Goal: Navigation & Orientation: Find specific page/section

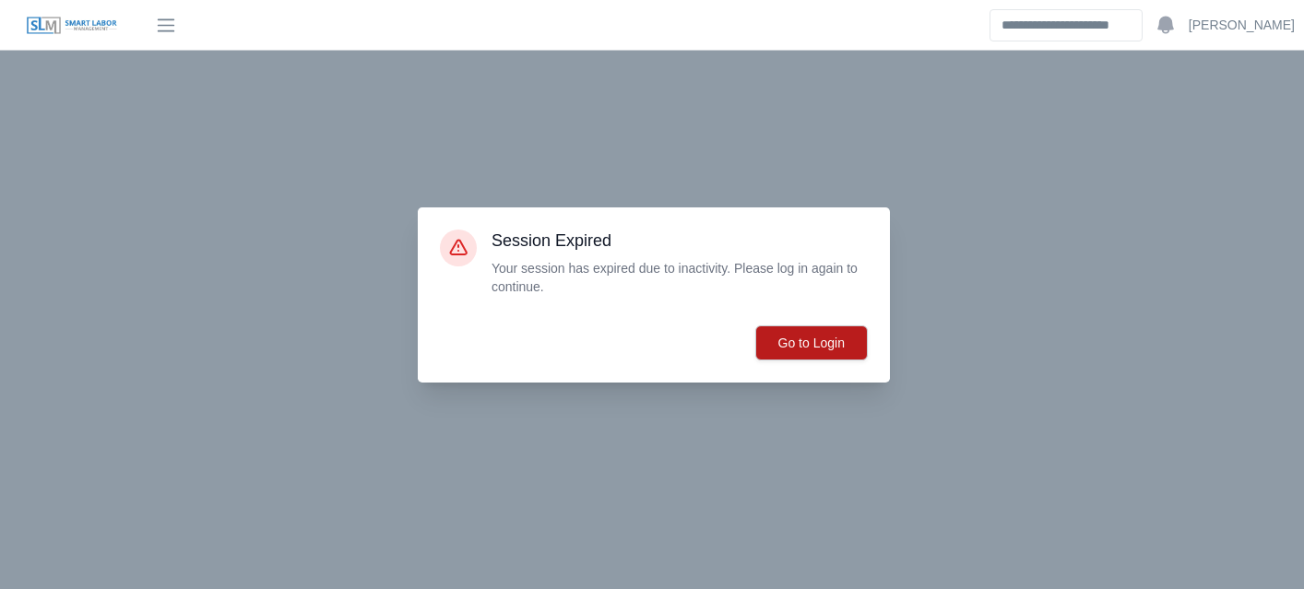
scroll to position [1087, 0]
click at [813, 336] on button "Go to Login" at bounding box center [811, 343] width 113 height 35
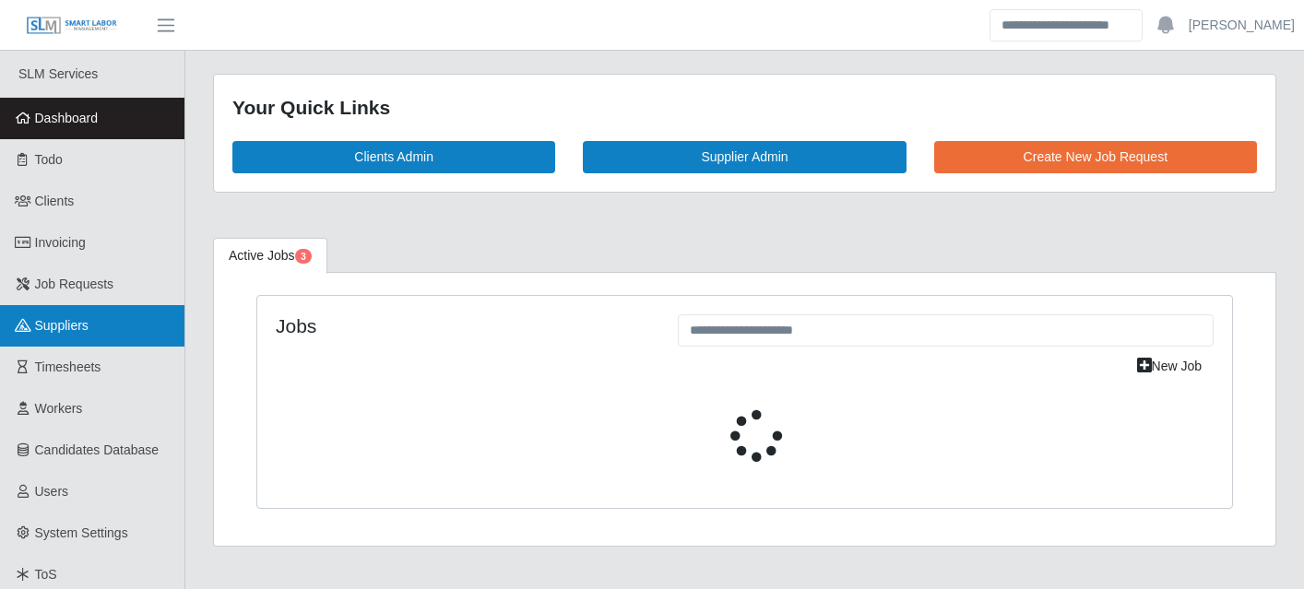
select select "****"
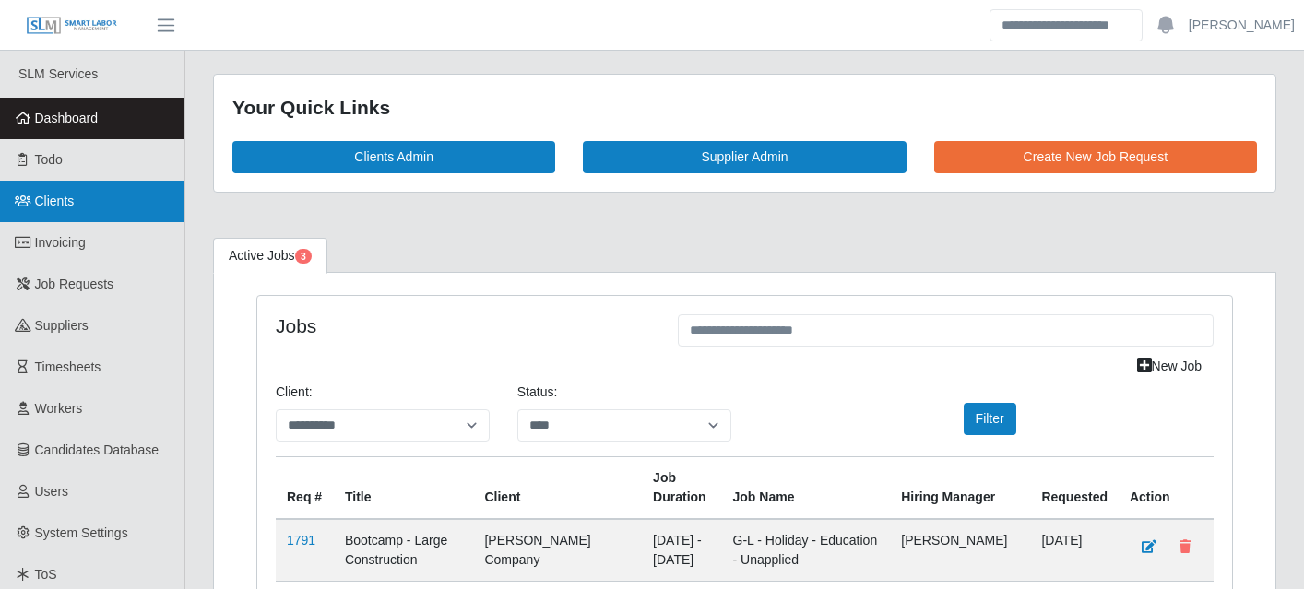
click at [65, 205] on span "Clients" at bounding box center [55, 201] width 40 height 15
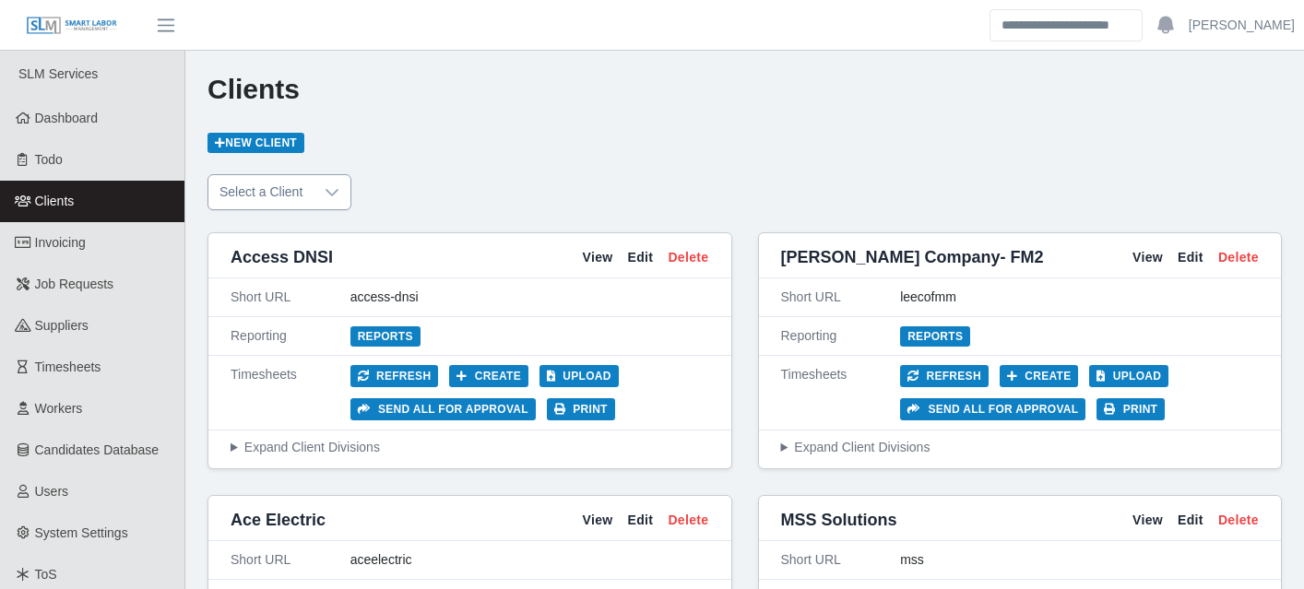
click at [339, 195] on icon at bounding box center [332, 192] width 15 height 15
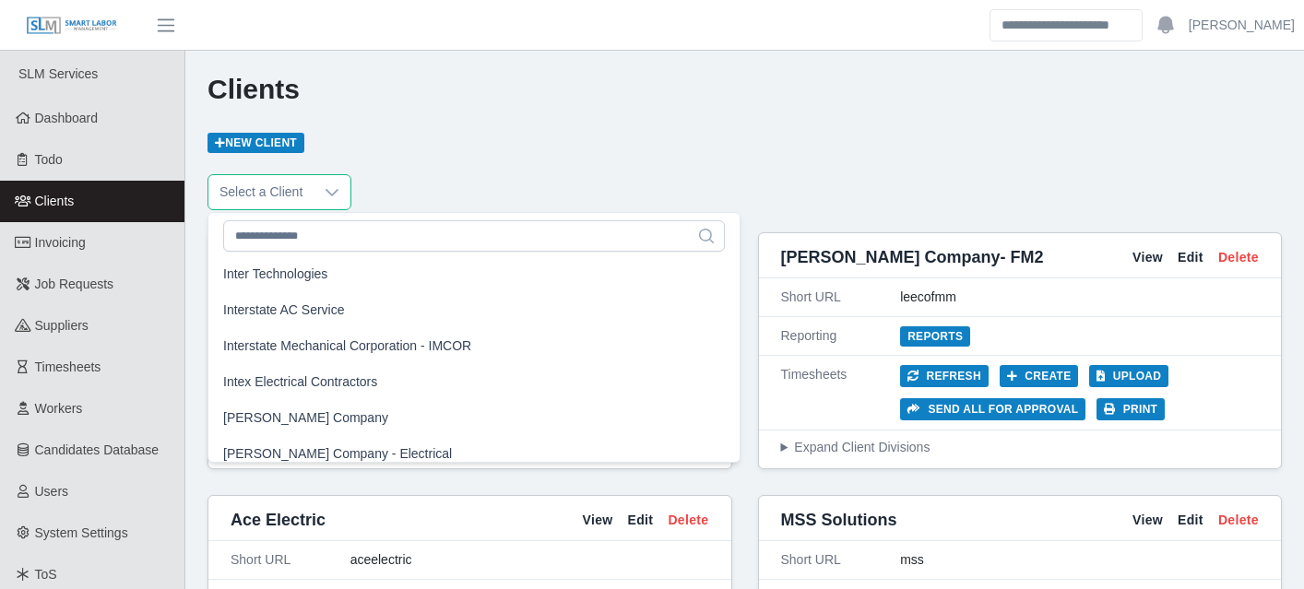
scroll to position [1087, 0]
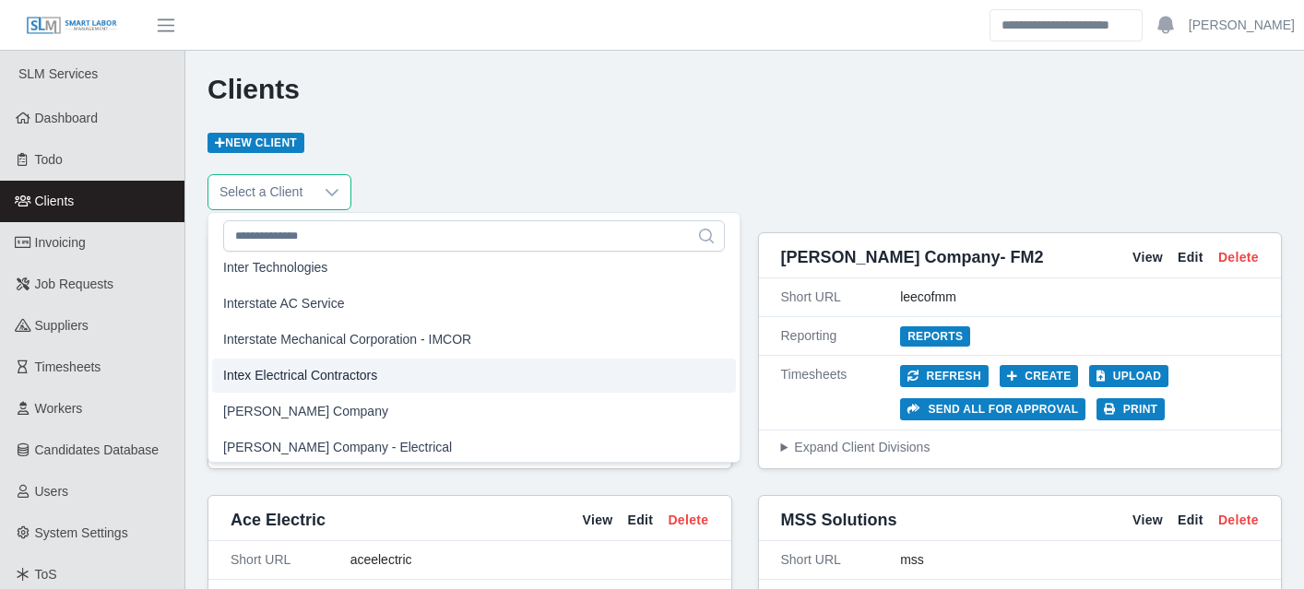
click at [357, 372] on span "Intex Electrical Contractors" at bounding box center [300, 375] width 154 height 19
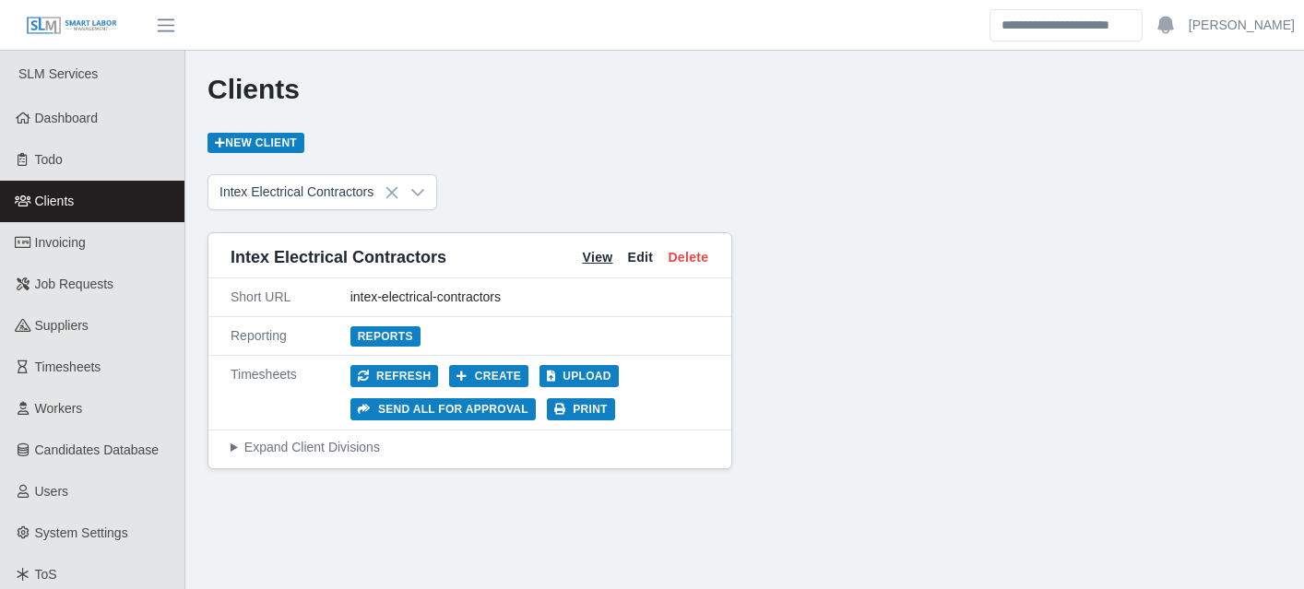
click at [585, 251] on link "View" at bounding box center [597, 257] width 30 height 19
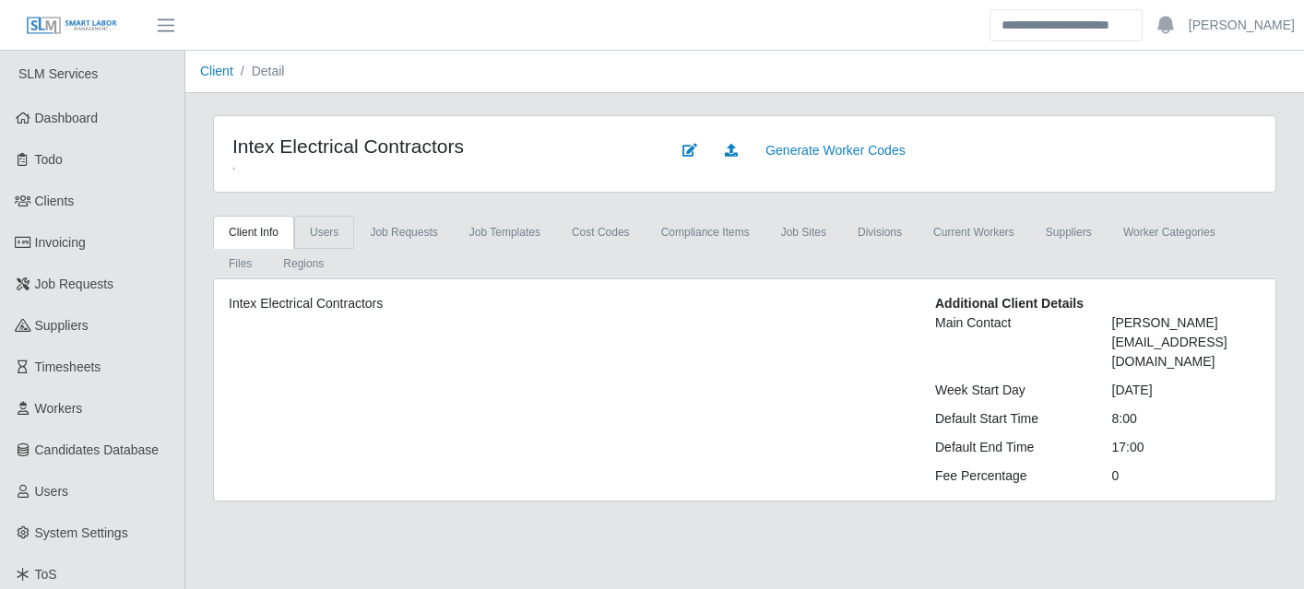
click at [346, 233] on link "Users" at bounding box center [324, 232] width 60 height 33
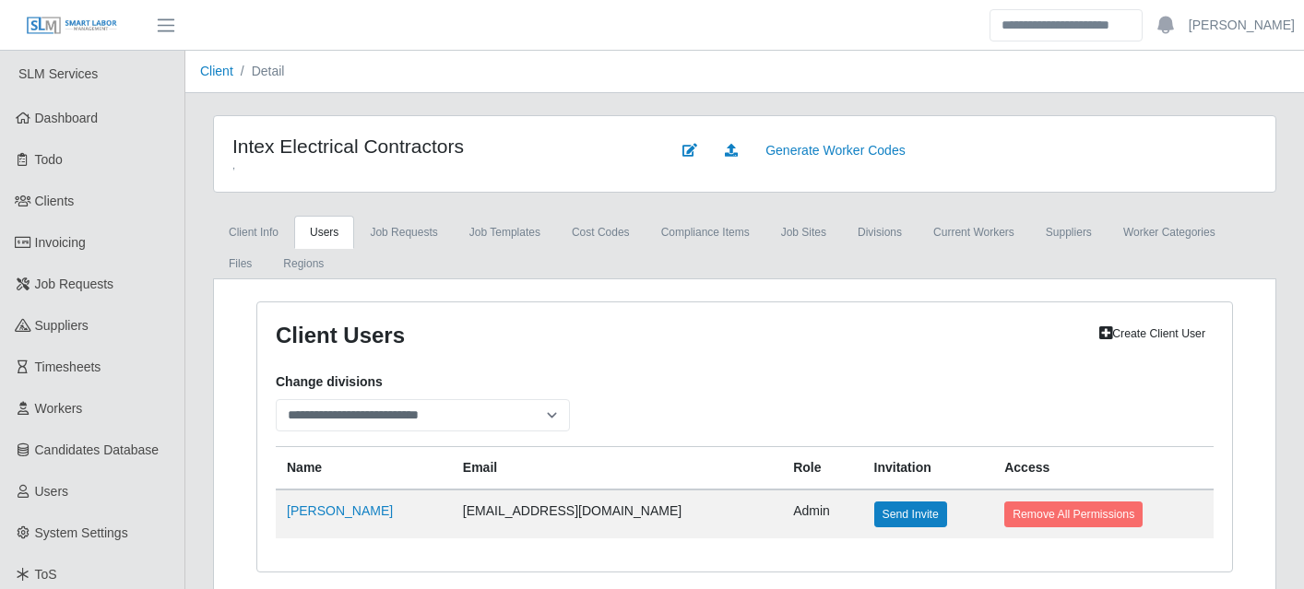
scroll to position [99, 0]
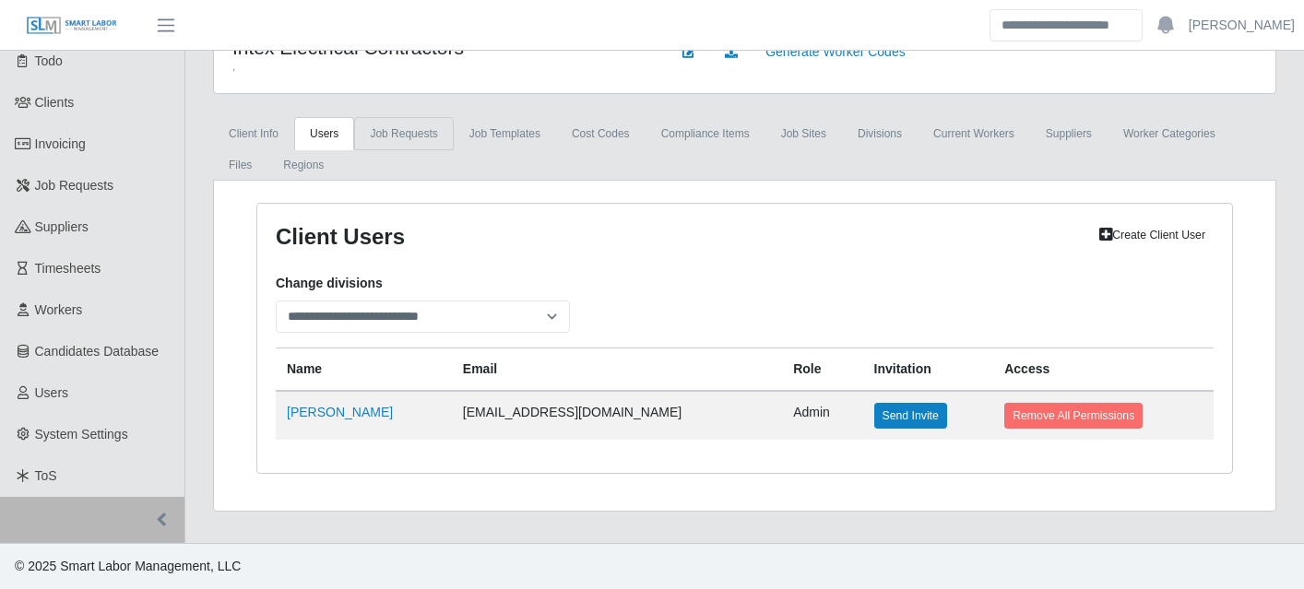
click at [407, 126] on link "Job Requests" at bounding box center [403, 133] width 99 height 33
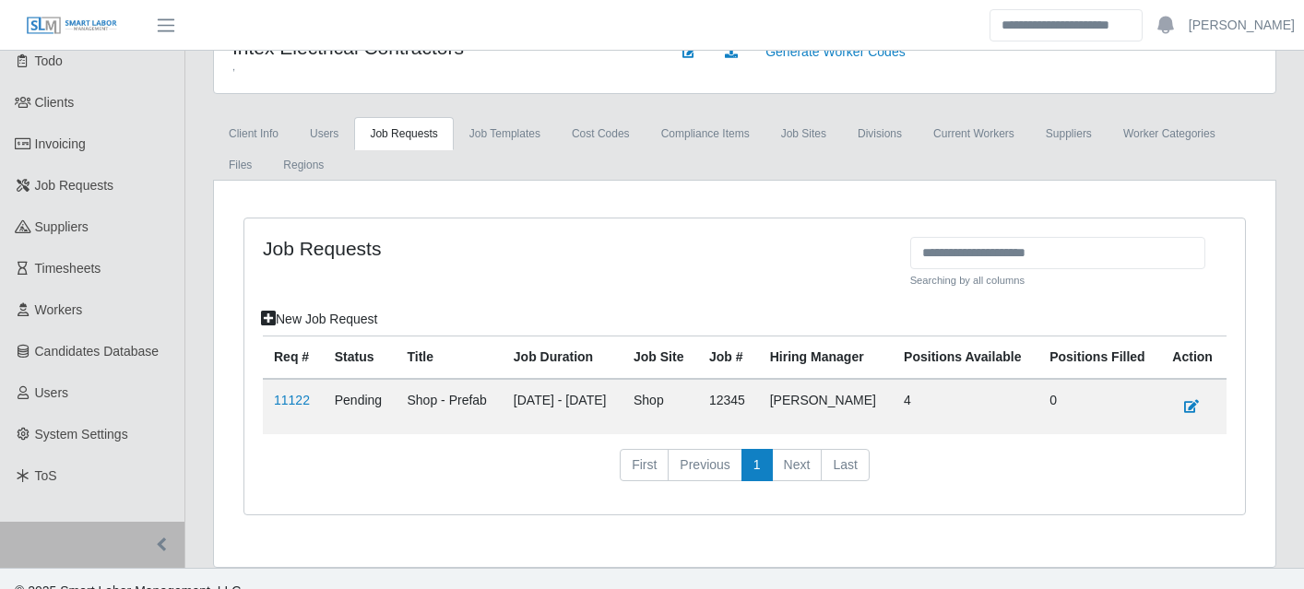
scroll to position [149, 0]
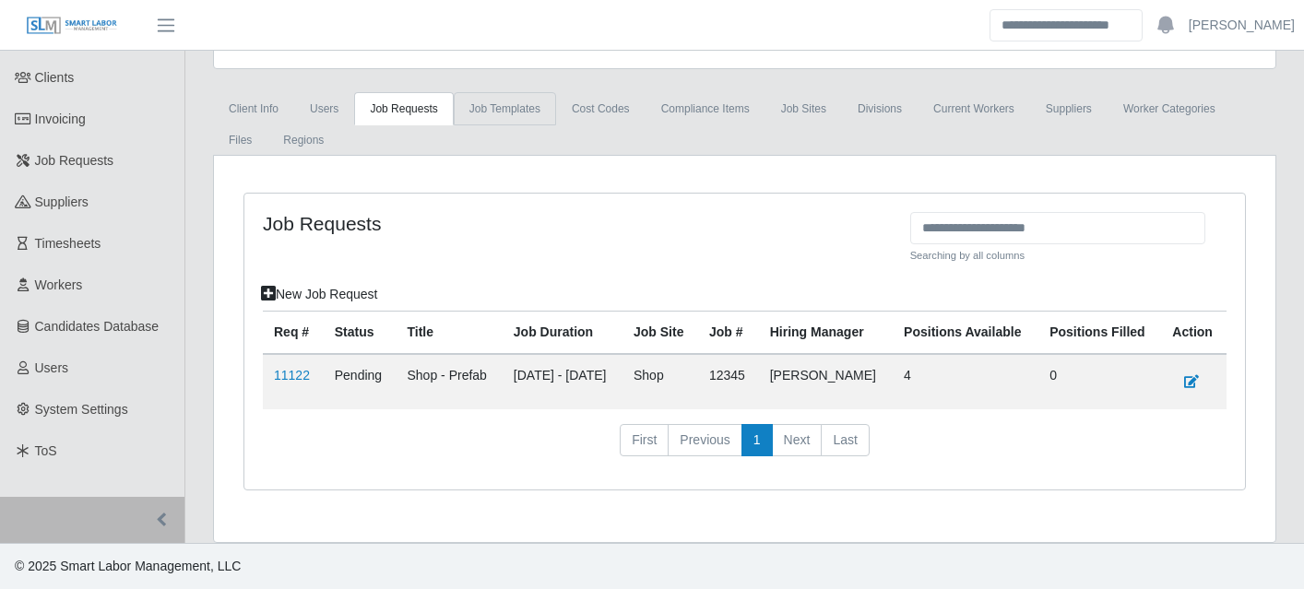
click at [525, 92] on link "Job Templates" at bounding box center [505, 108] width 102 height 33
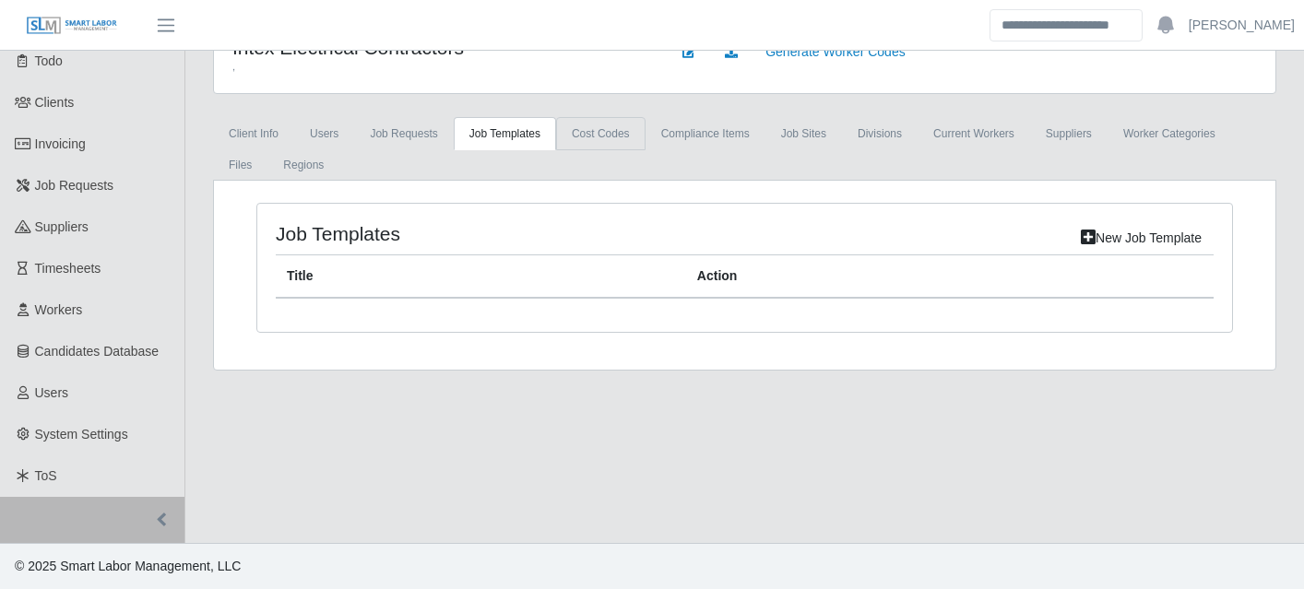
click at [619, 127] on link "cost codes" at bounding box center [600, 133] width 89 height 33
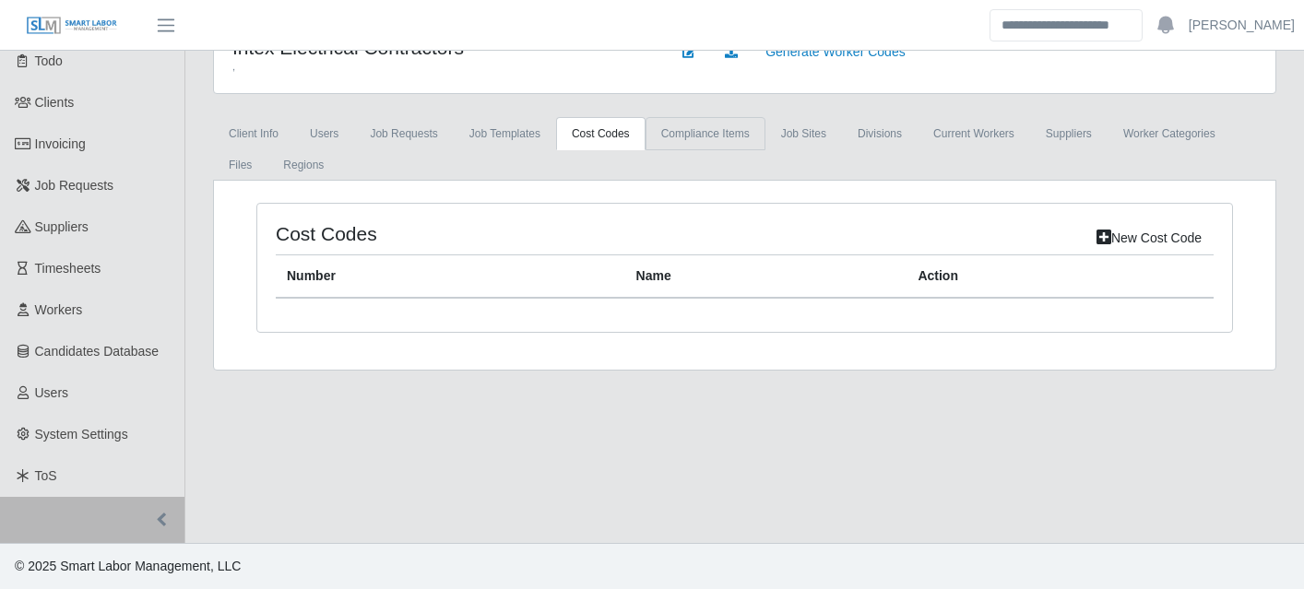
click at [708, 137] on link "Compliance Items" at bounding box center [706, 133] width 120 height 33
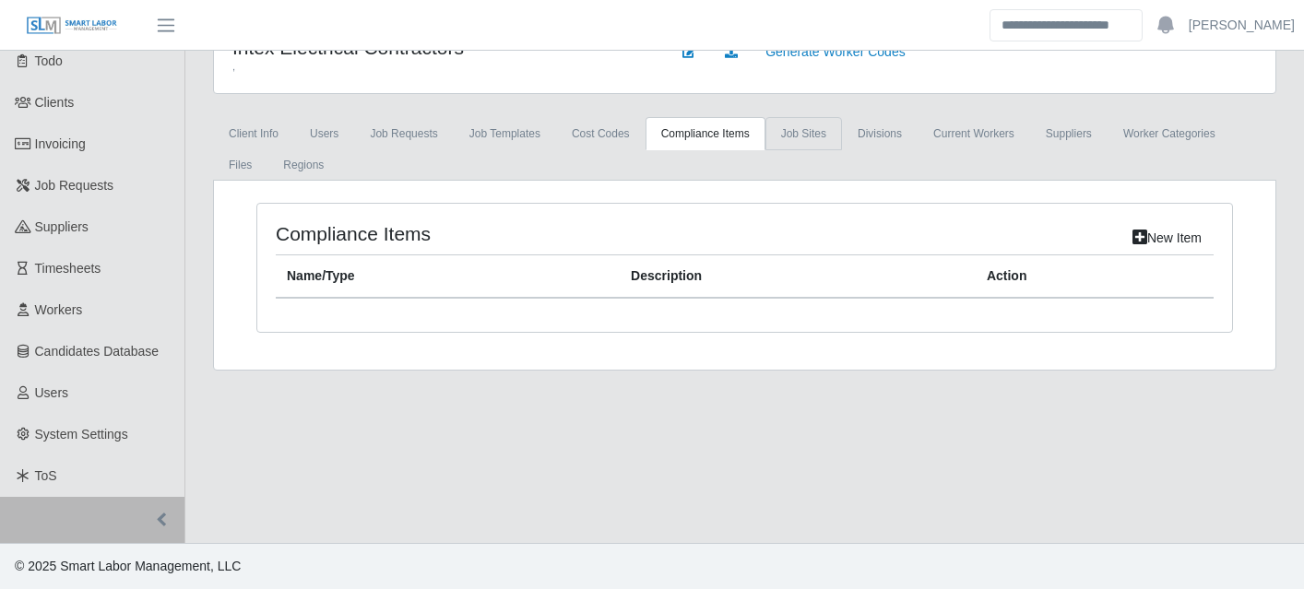
click at [802, 142] on link "job sites" at bounding box center [803, 133] width 77 height 33
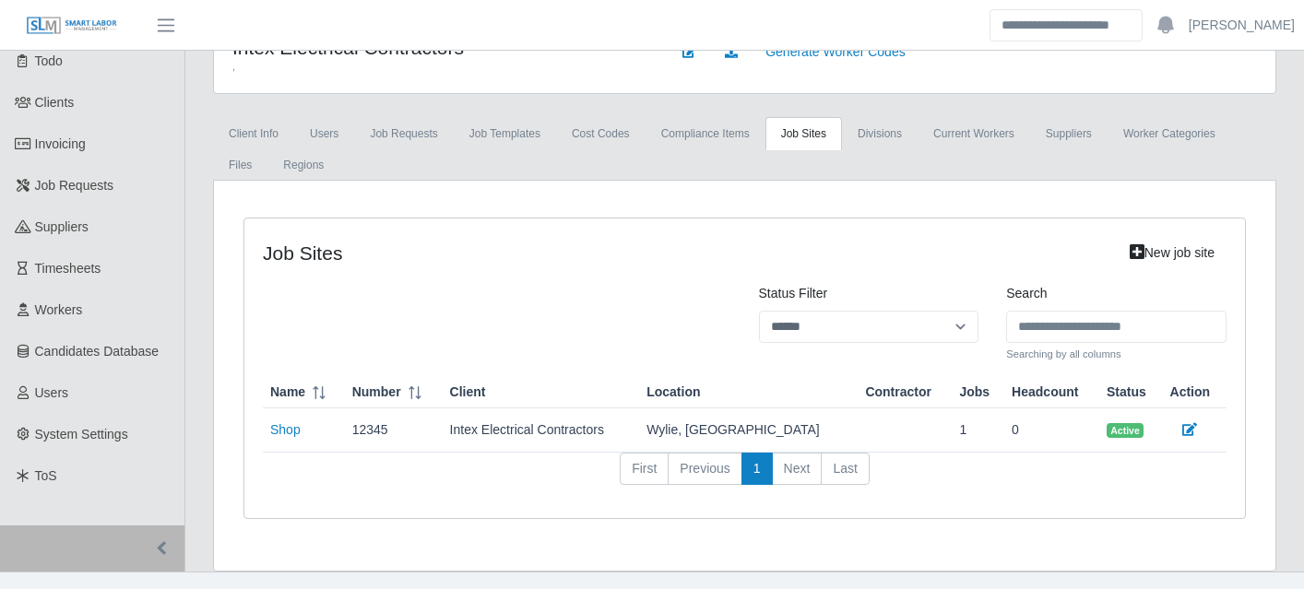
scroll to position [127, 0]
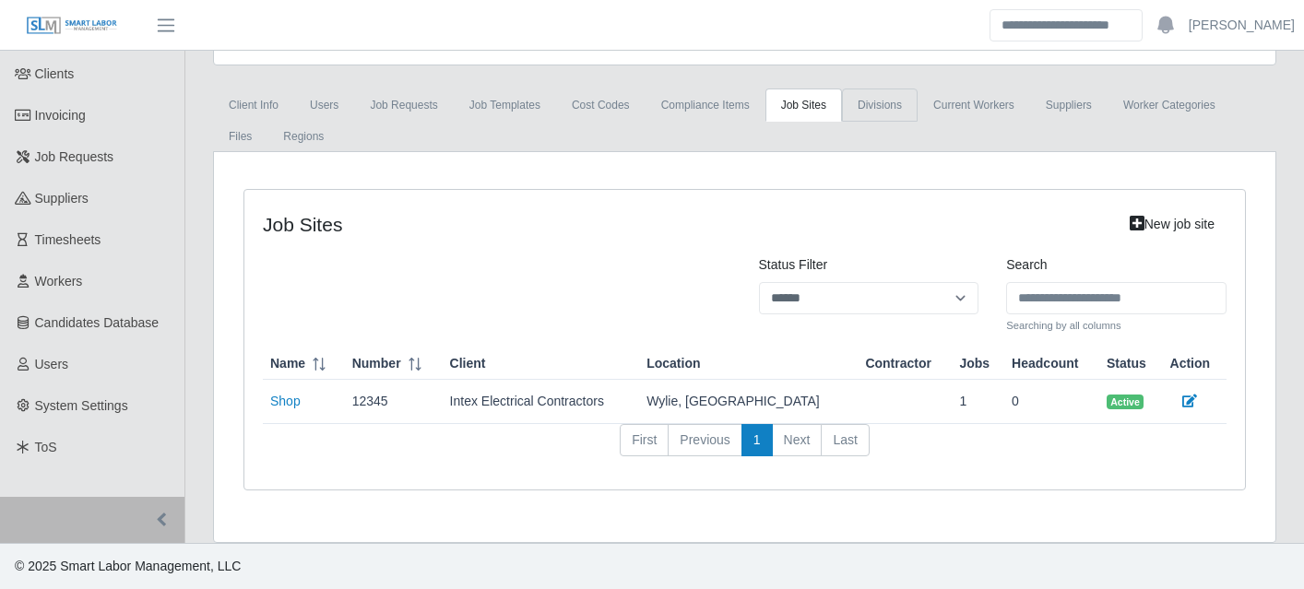
click at [906, 101] on link "Divisions" at bounding box center [880, 105] width 76 height 33
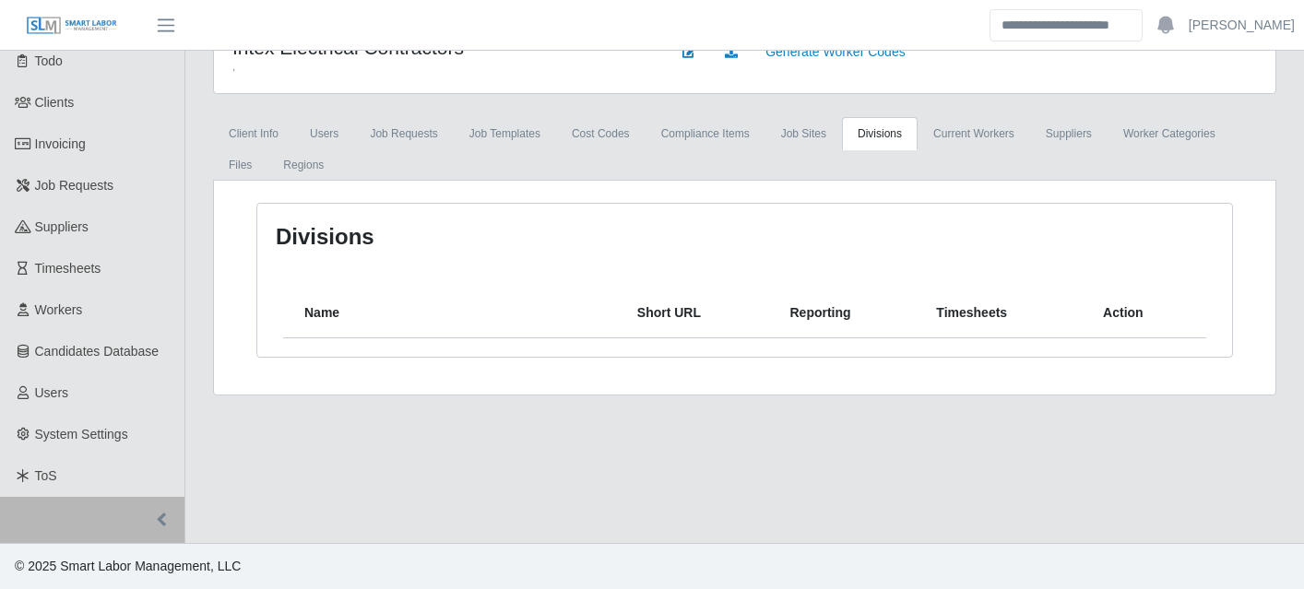
scroll to position [99, 0]
click at [992, 126] on link "Current Workers" at bounding box center [974, 133] width 113 height 33
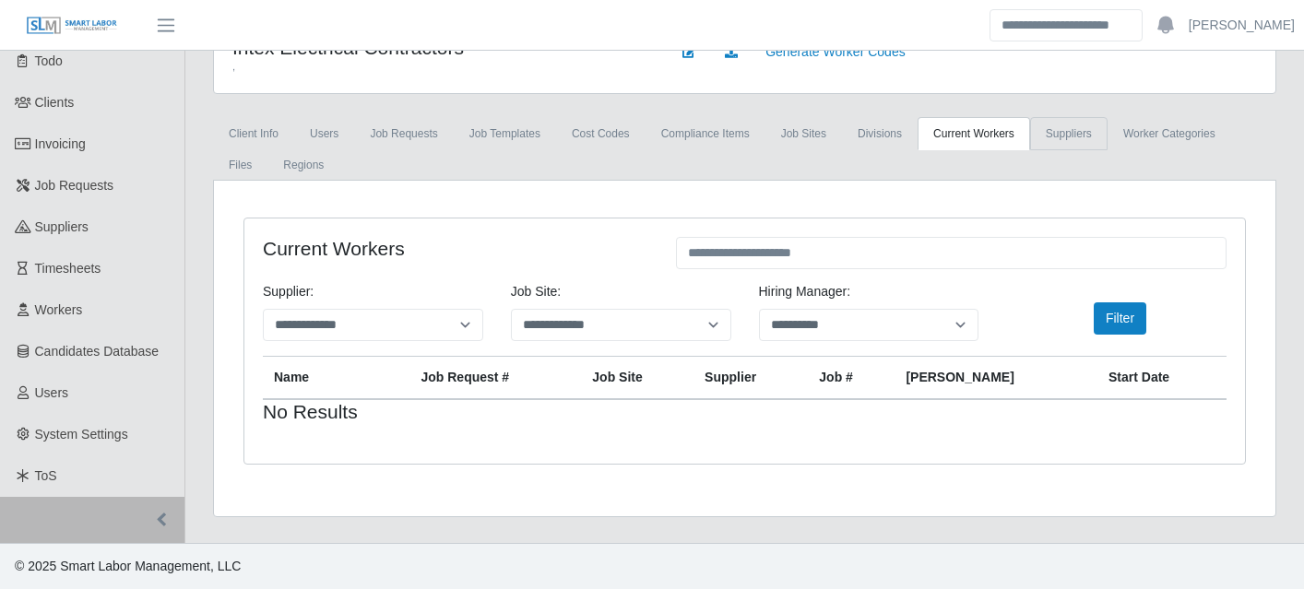
click at [1108, 138] on link "Suppliers" at bounding box center [1068, 133] width 77 height 33
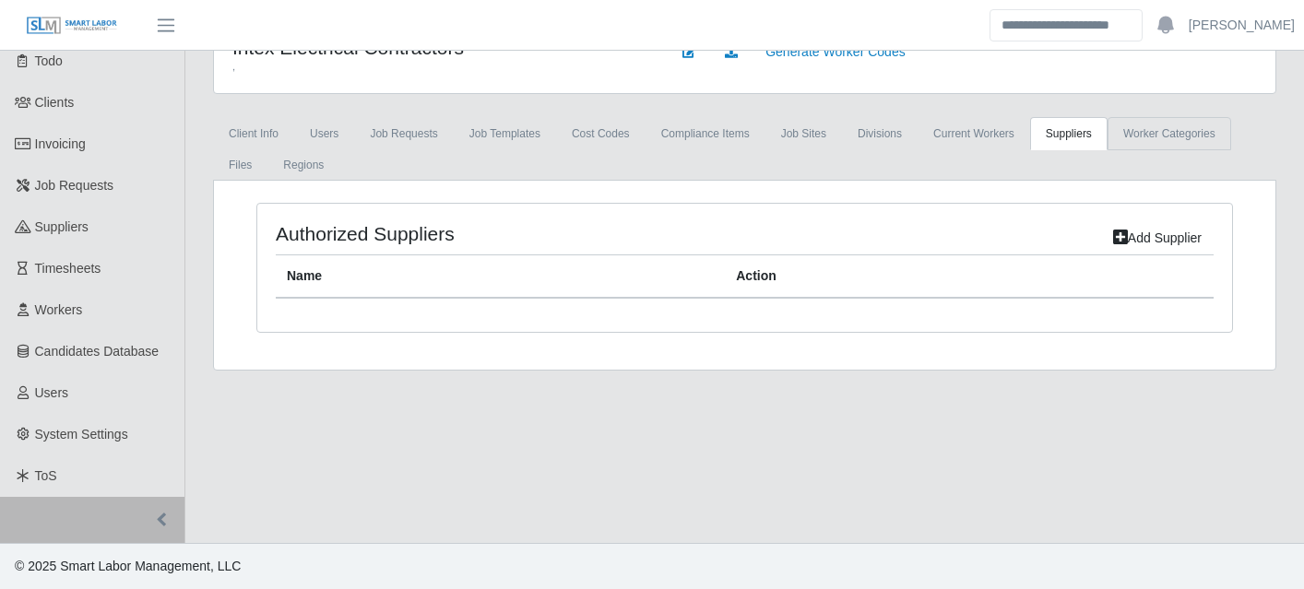
click at [1156, 135] on link "Worker Categories" at bounding box center [1170, 133] width 124 height 33
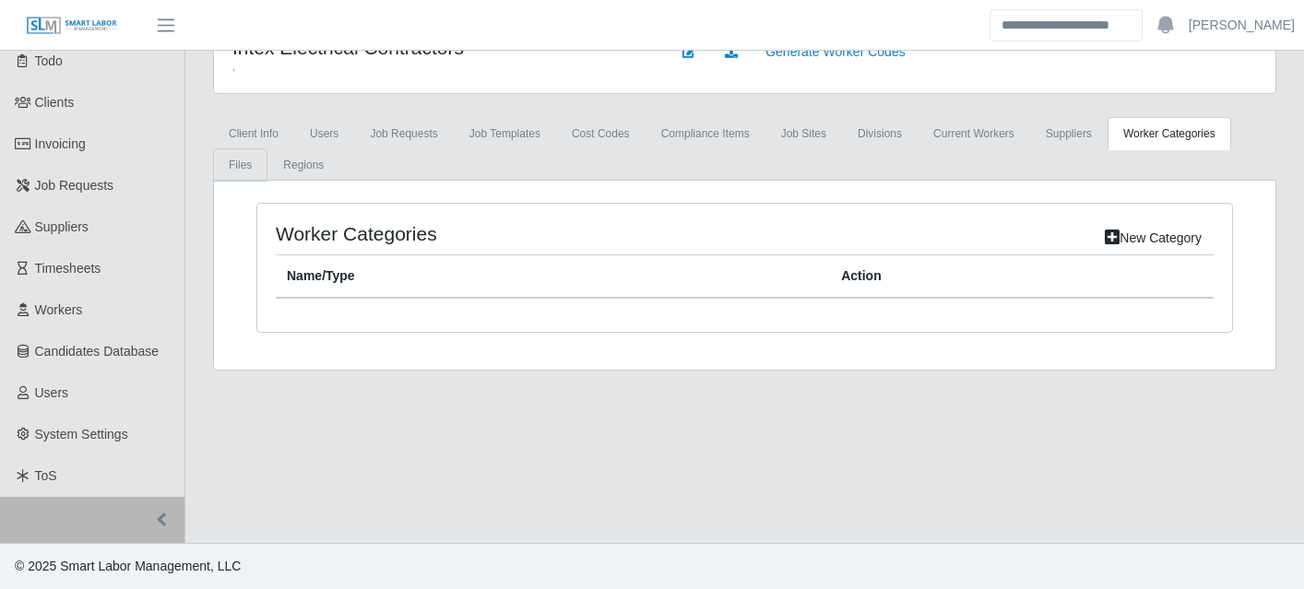
click at [253, 172] on link "Files" at bounding box center [240, 164] width 54 height 33
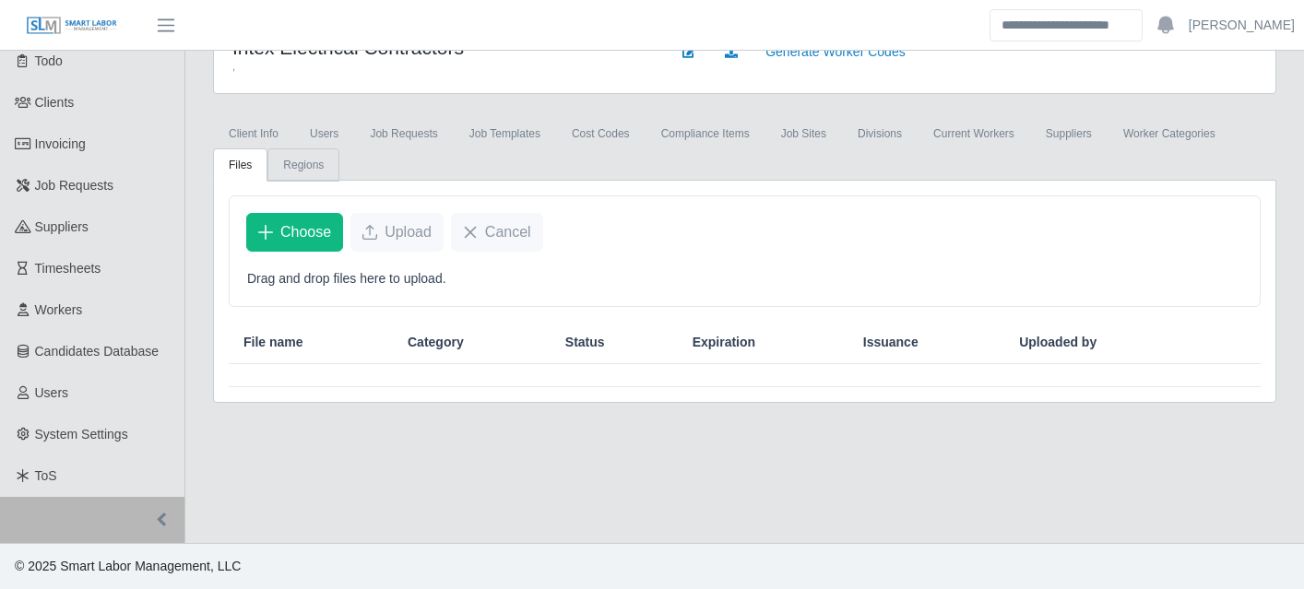
click at [311, 167] on link "Regions" at bounding box center [303, 164] width 72 height 33
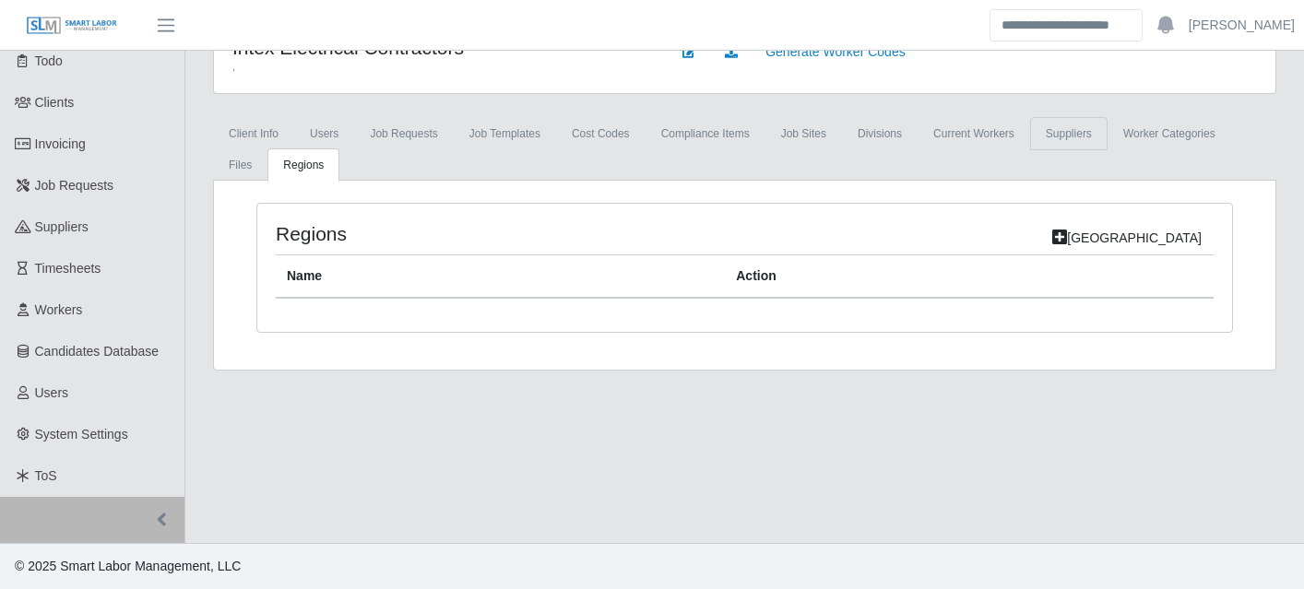
click at [1107, 125] on link "Suppliers" at bounding box center [1068, 133] width 77 height 33
click at [801, 136] on link "job sites" at bounding box center [803, 133] width 77 height 33
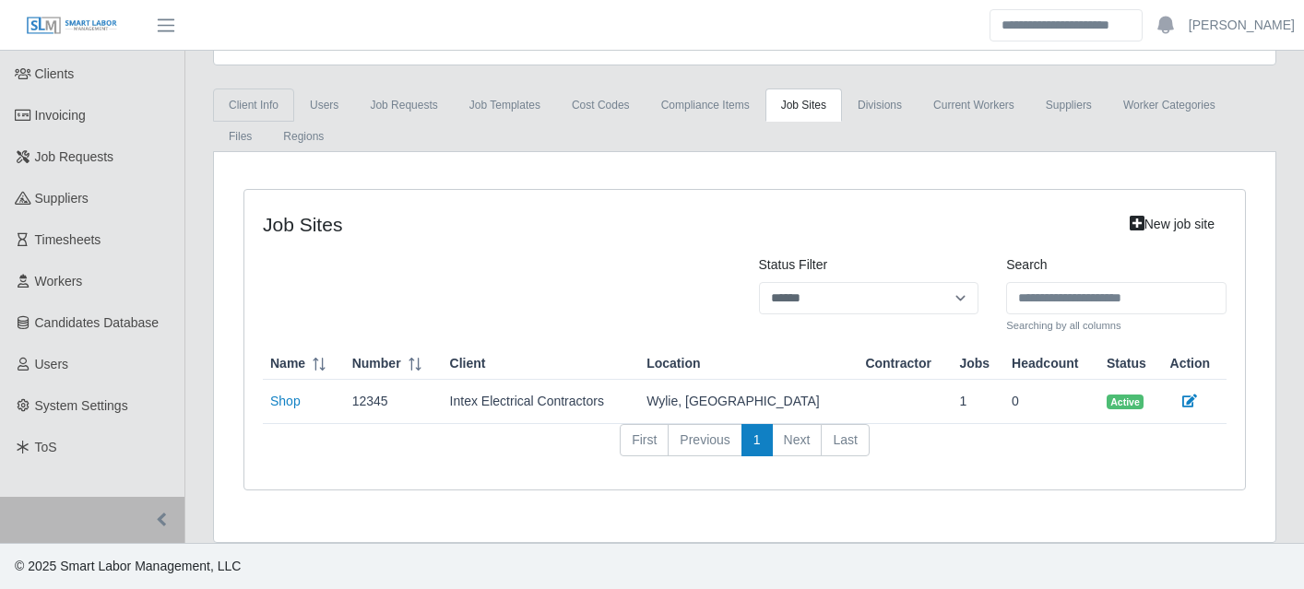
click at [273, 105] on link "Client Info" at bounding box center [253, 105] width 81 height 33
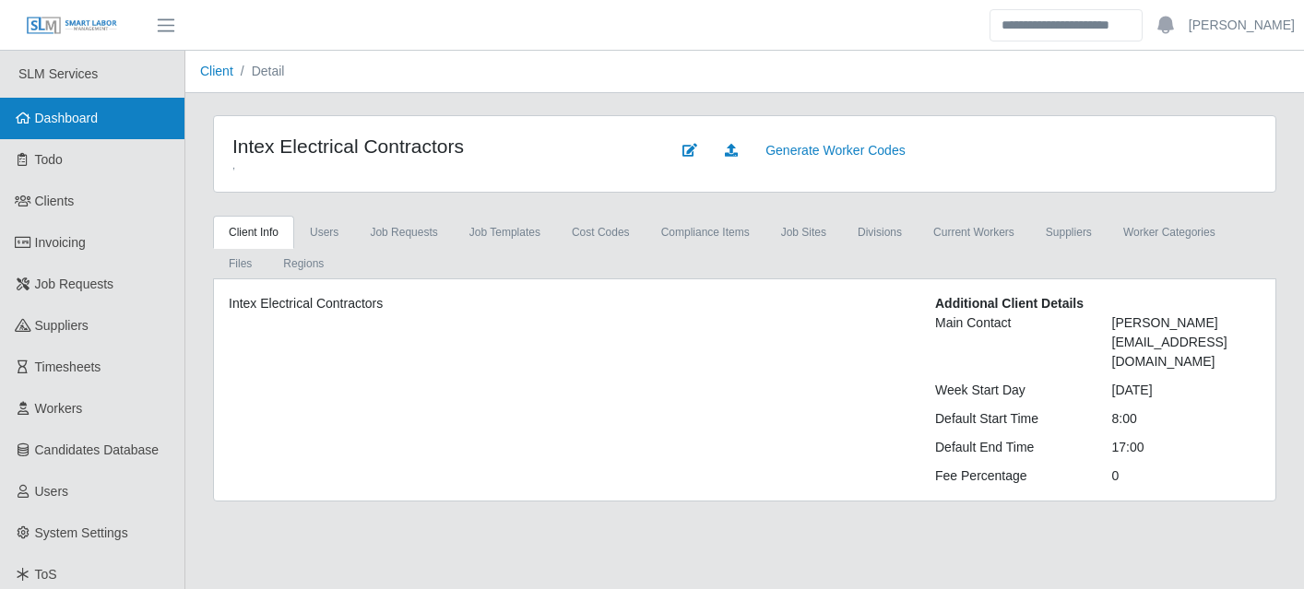
click at [42, 114] on span "Dashboard" at bounding box center [67, 118] width 64 height 15
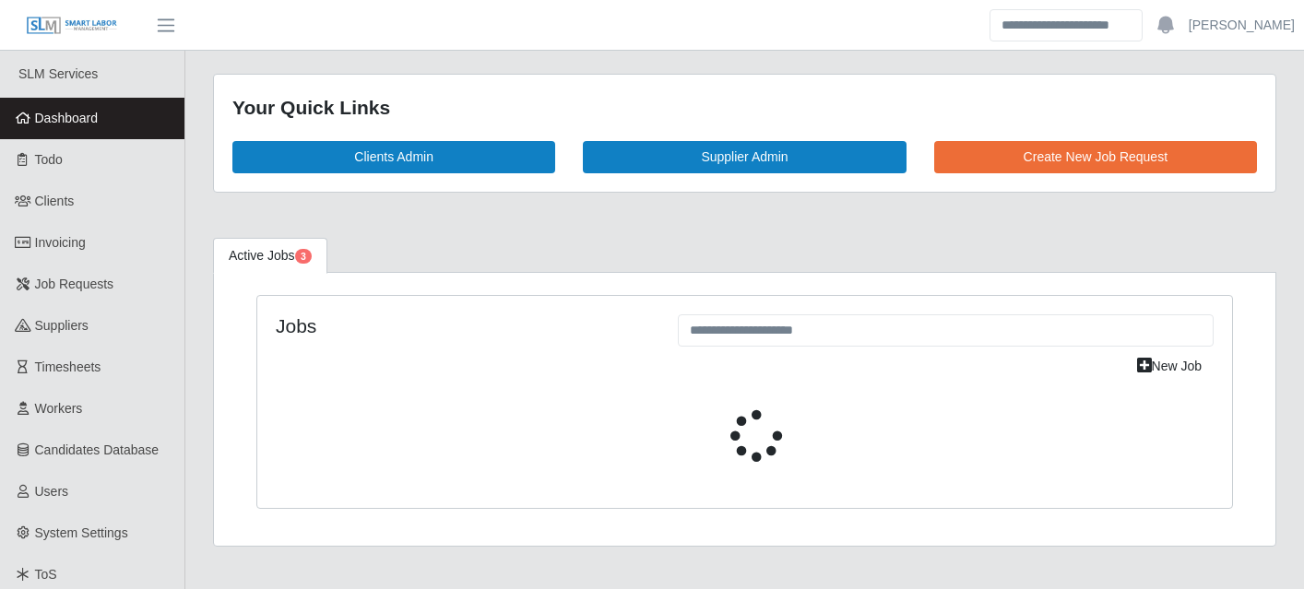
select select "****"
